Goal: Check status: Verify the current state of an ongoing process or item

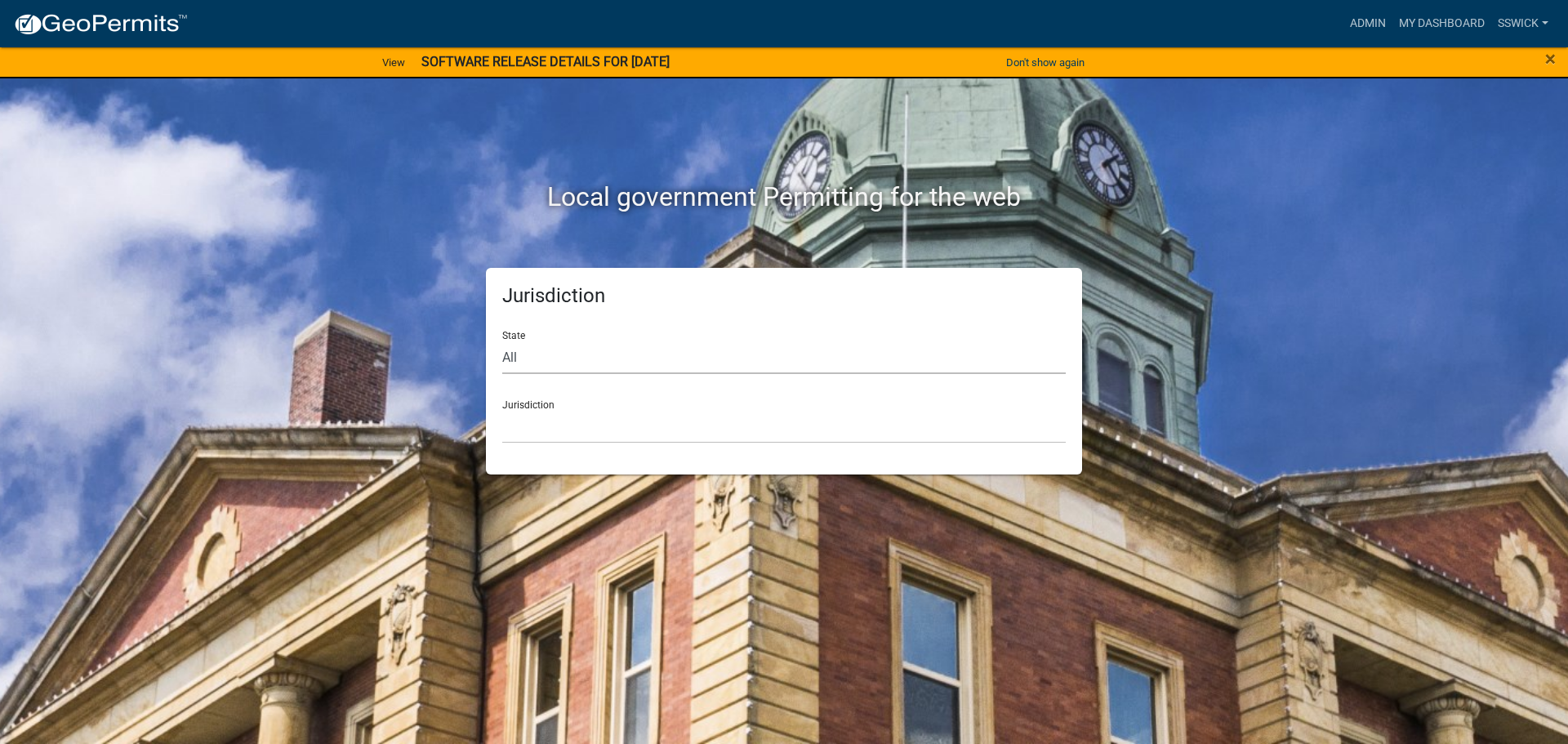
click at [532, 358] on select "All [US_STATE] [US_STATE] [US_STATE] [US_STATE] [US_STATE] [US_STATE] [US_STATE…" at bounding box center [784, 357] width 563 height 34
select select "[US_STATE]"
click at [502, 341] on select "All [US_STATE] [US_STATE] [US_STATE] [US_STATE] [US_STATE] [US_STATE] [US_STATE…" at bounding box center [784, 357] width 563 height 34
click at [533, 426] on select "City of [GEOGRAPHIC_DATA], [US_STATE] City of [GEOGRAPHIC_DATA], [US_STATE] Cit…" at bounding box center [784, 426] width 563 height 34
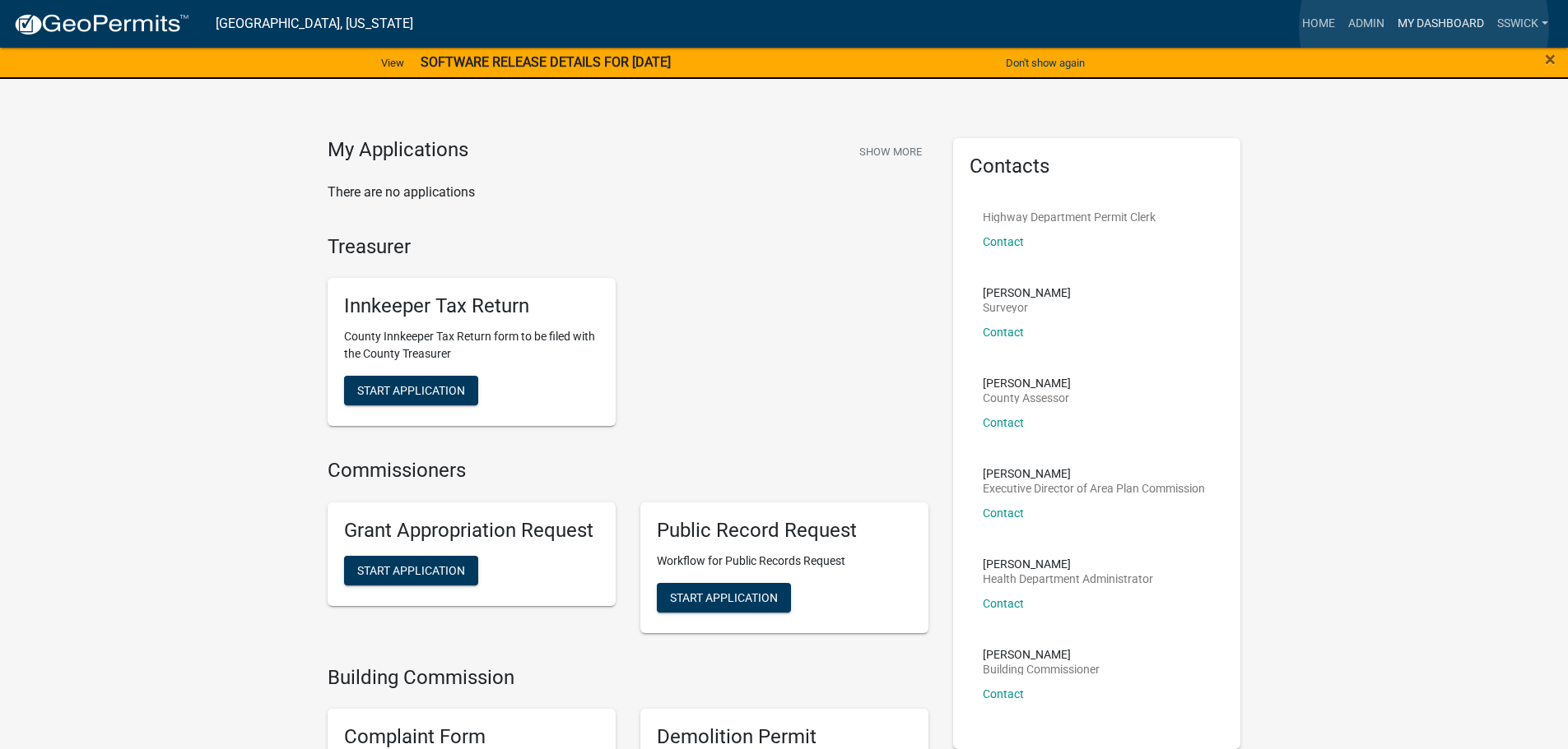
click at [1423, 26] on link "My Dashboard" at bounding box center [1440, 24] width 100 height 31
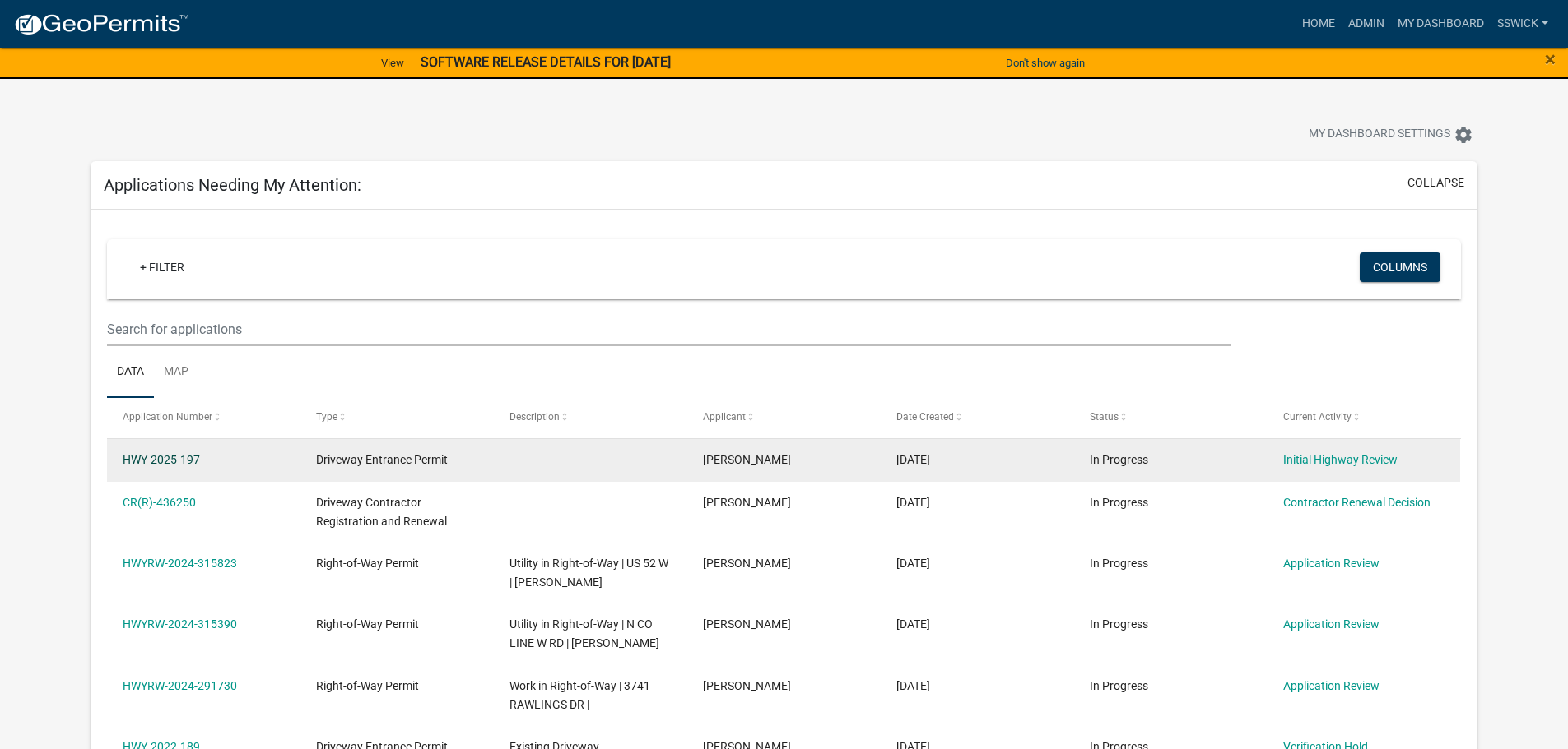
click at [137, 459] on link "HWY-2025-197" at bounding box center [161, 459] width 77 height 13
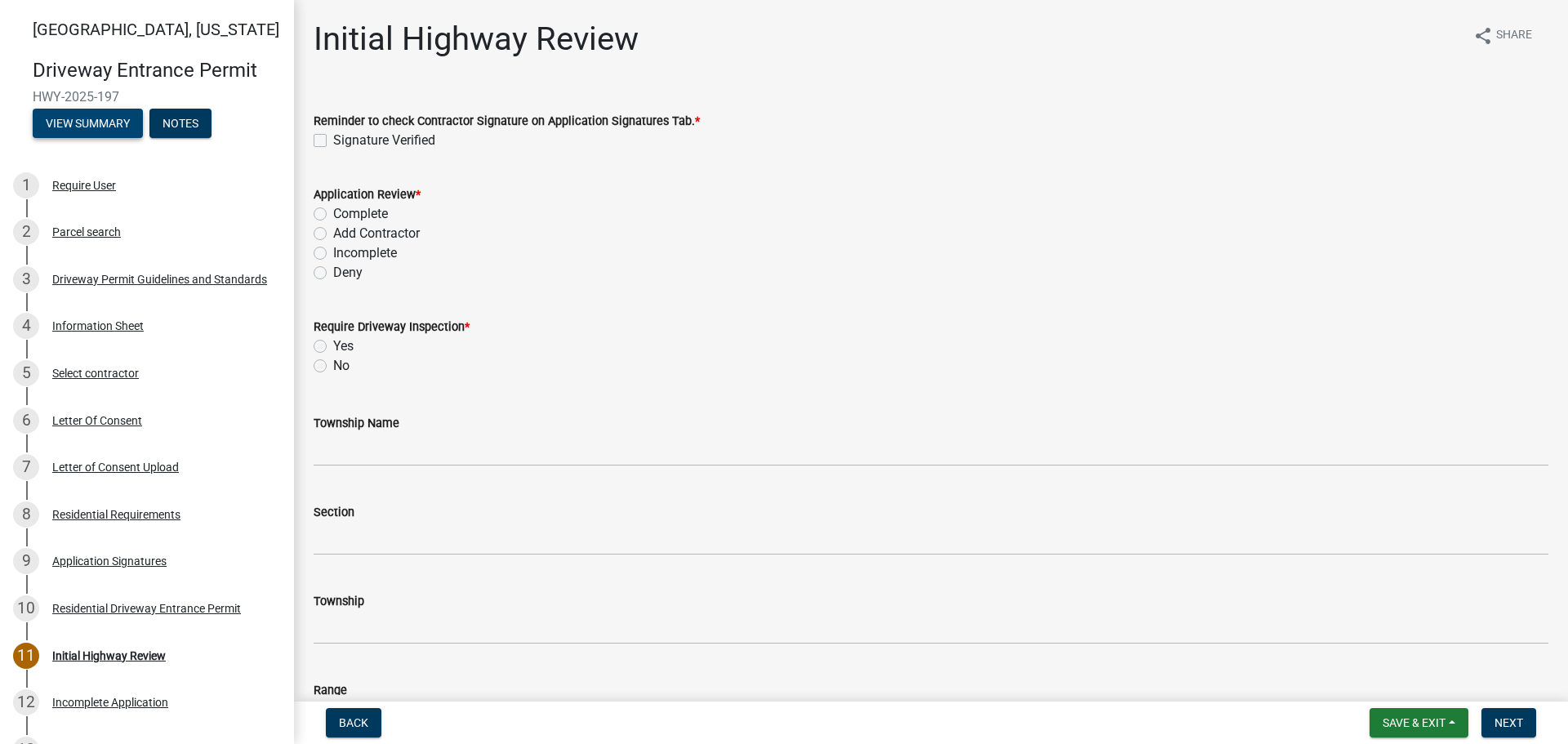
click at [112, 125] on button "View Summary" at bounding box center [88, 123] width 110 height 29
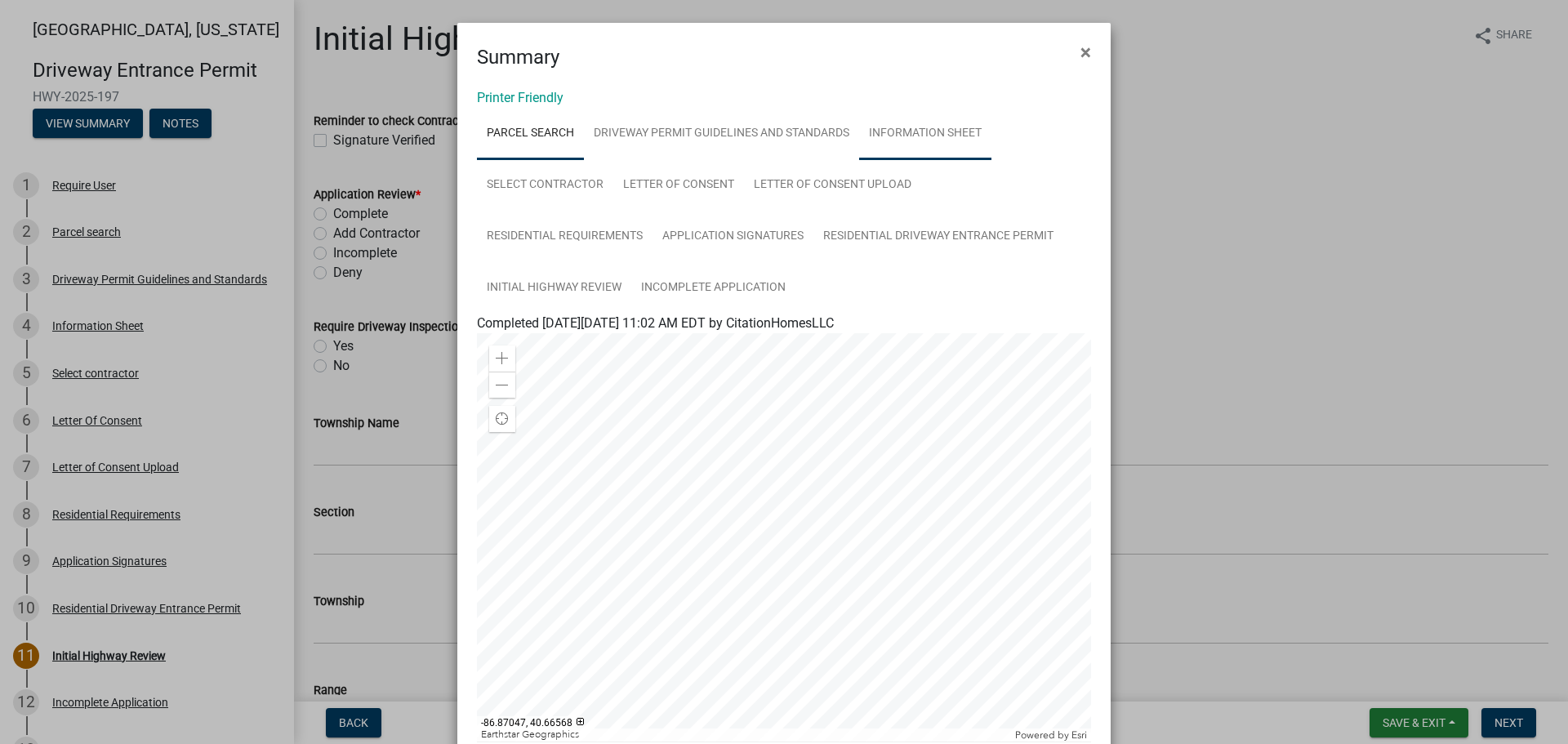
click at [899, 137] on link "Information Sheet" at bounding box center [925, 134] width 132 height 52
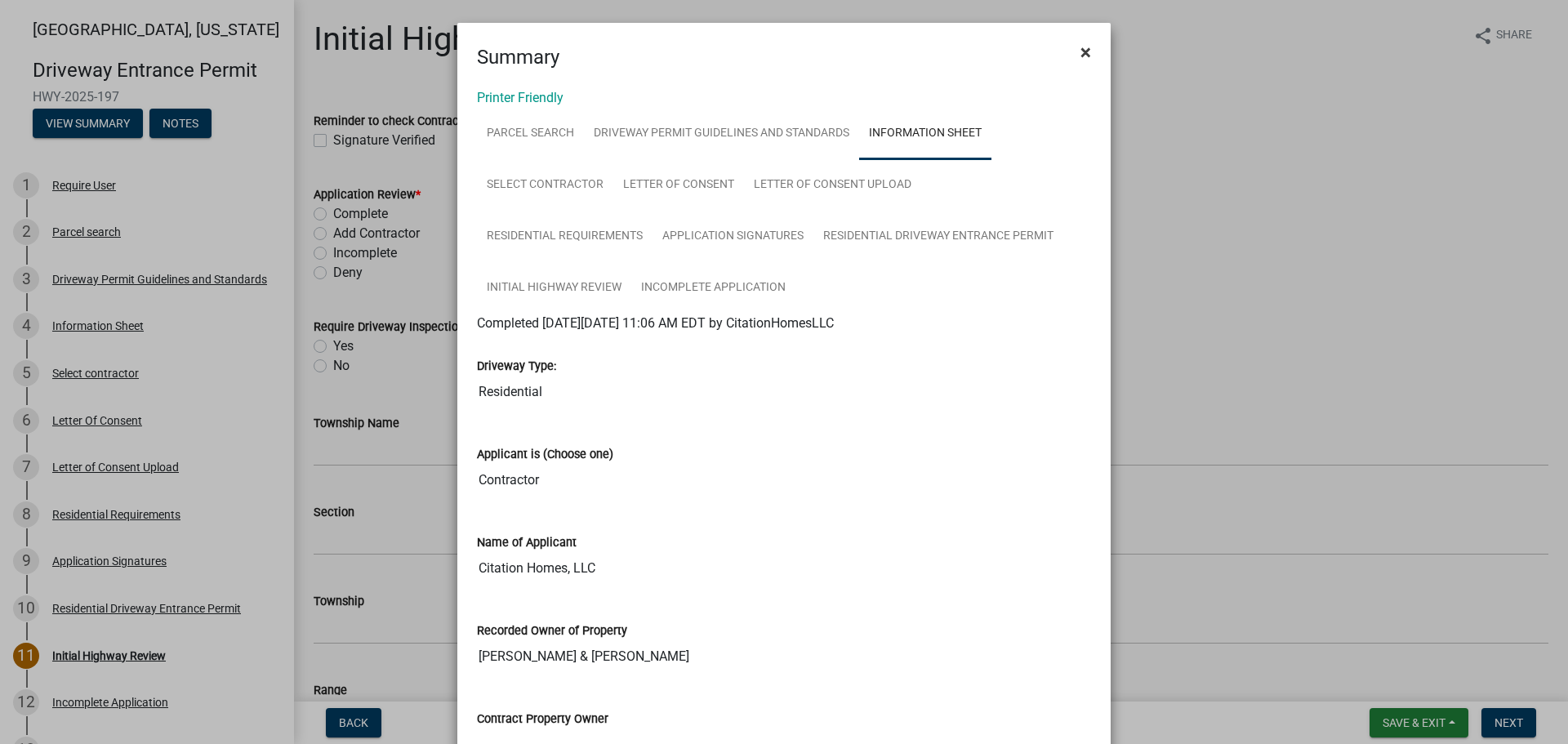
click at [1080, 51] on span "×" at bounding box center [1085, 52] width 10 height 23
